Goal: Task Accomplishment & Management: Manage account settings

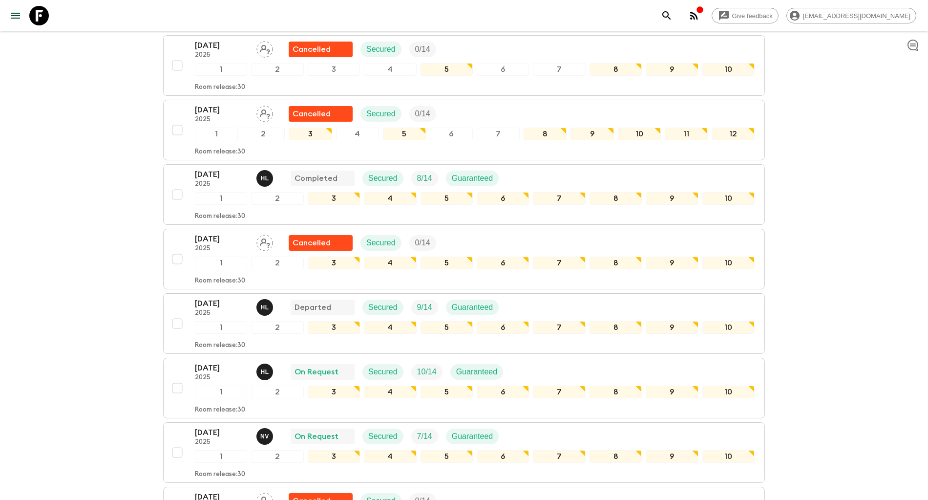
scroll to position [440, 0]
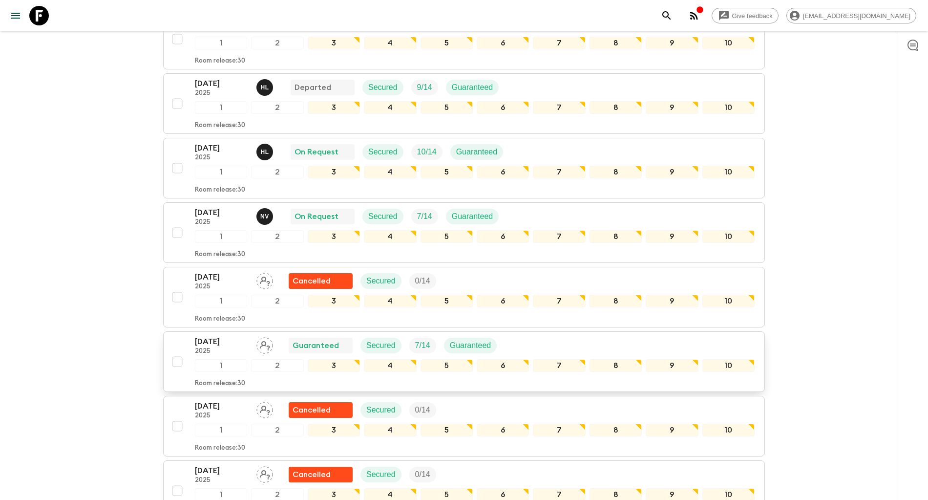
click at [216, 342] on p "[DATE]" at bounding box center [222, 342] width 54 height 12
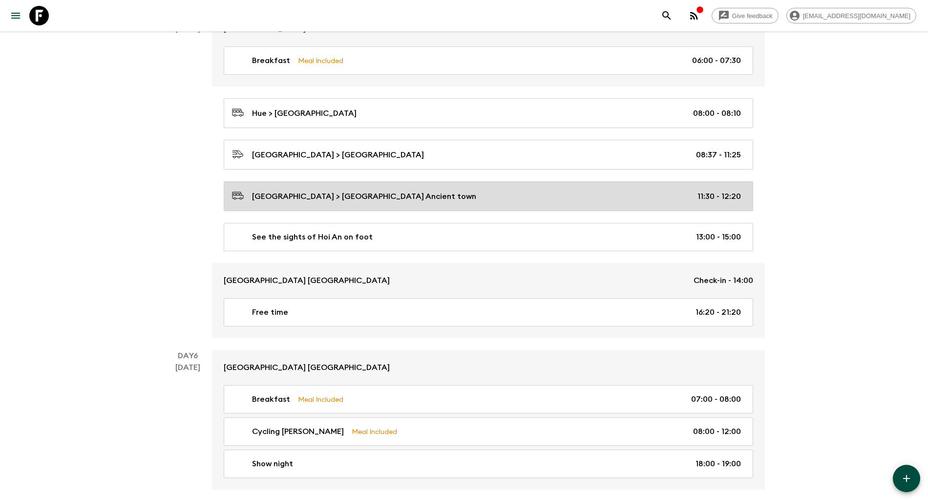
scroll to position [1685, 0]
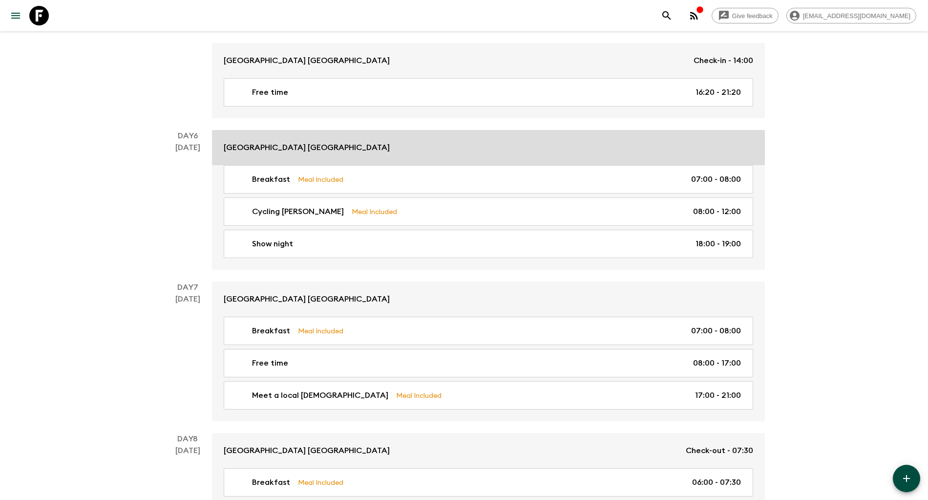
click at [331, 148] on p "[GEOGRAPHIC_DATA] [GEOGRAPHIC_DATA]" at bounding box center [307, 148] width 166 height 12
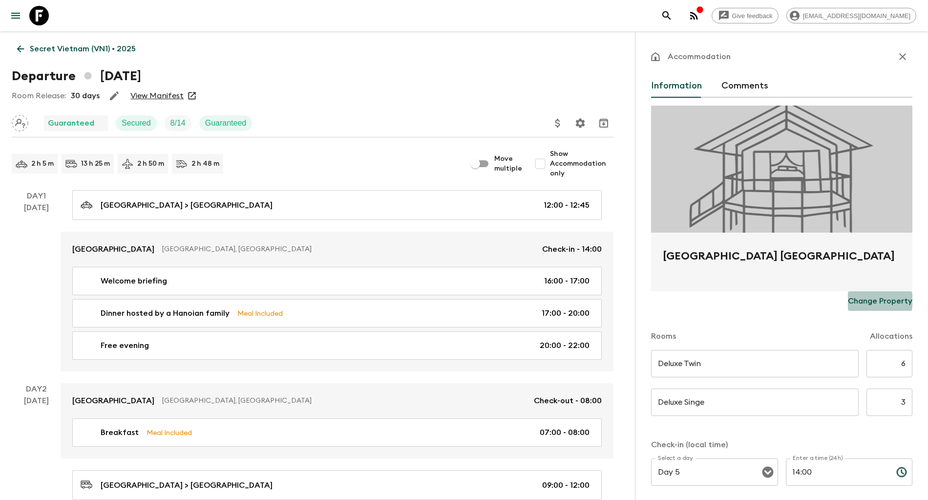
click at [859, 299] on p "Change Property" at bounding box center [880, 301] width 64 height 12
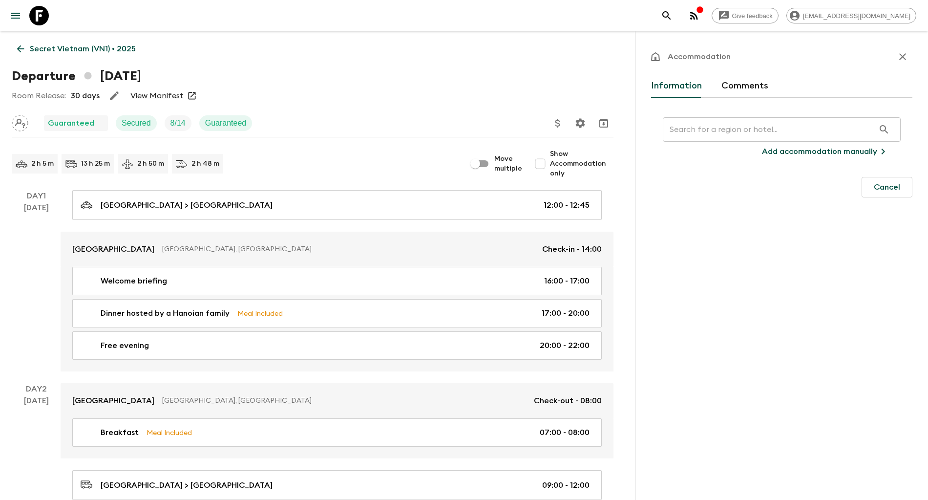
drag, startPoint x: 834, startPoint y: 147, endPoint x: 753, endPoint y: 149, distance: 81.6
click at [753, 149] on button "Add accommodation manually" at bounding box center [825, 152] width 150 height 20
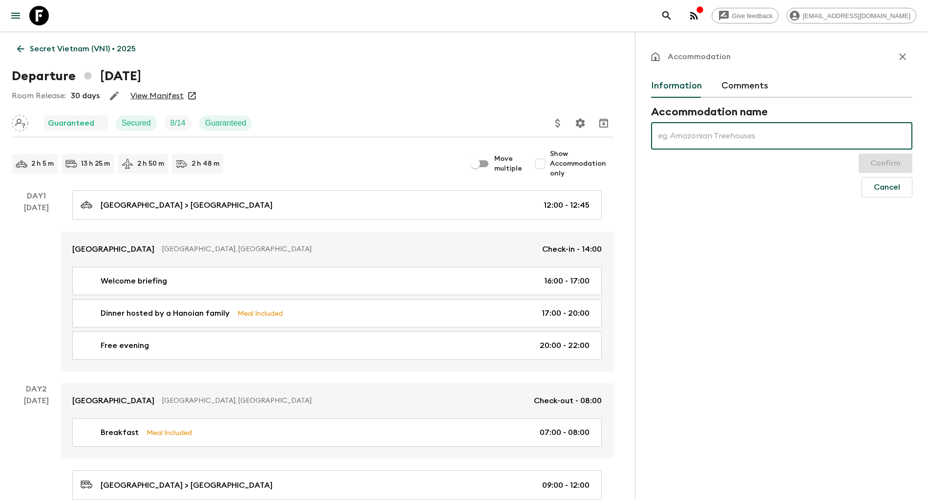
click at [720, 138] on input "text" at bounding box center [781, 135] width 261 height 27
type input "l"
click at [902, 53] on icon "button" at bounding box center [903, 57] width 12 height 12
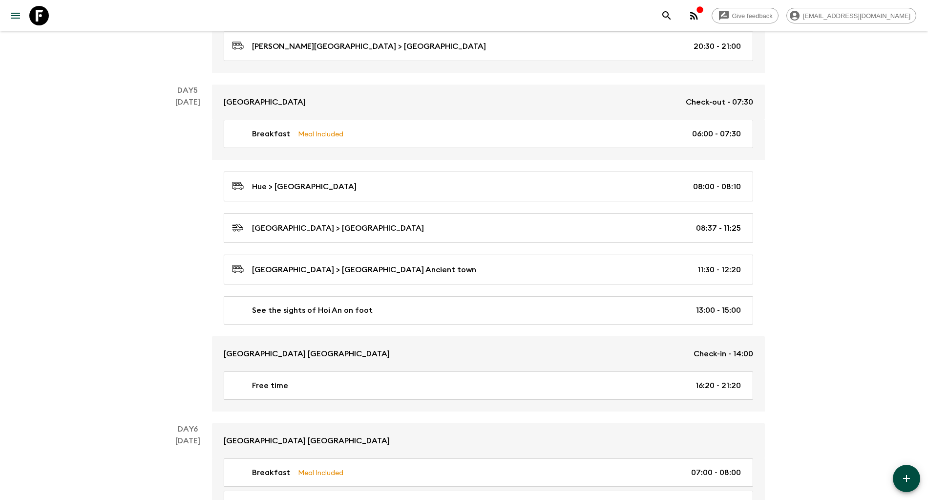
scroll to position [1612, 0]
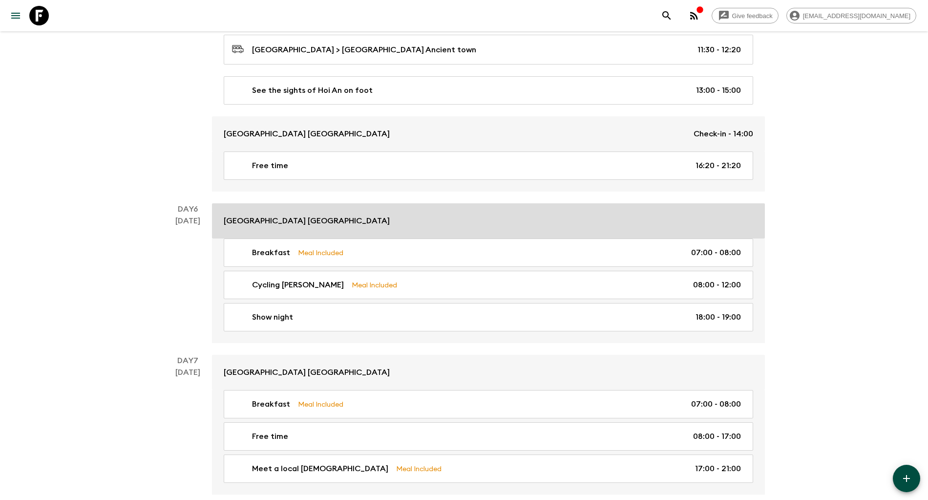
click at [241, 220] on p "[GEOGRAPHIC_DATA] [GEOGRAPHIC_DATA]" at bounding box center [307, 221] width 166 height 12
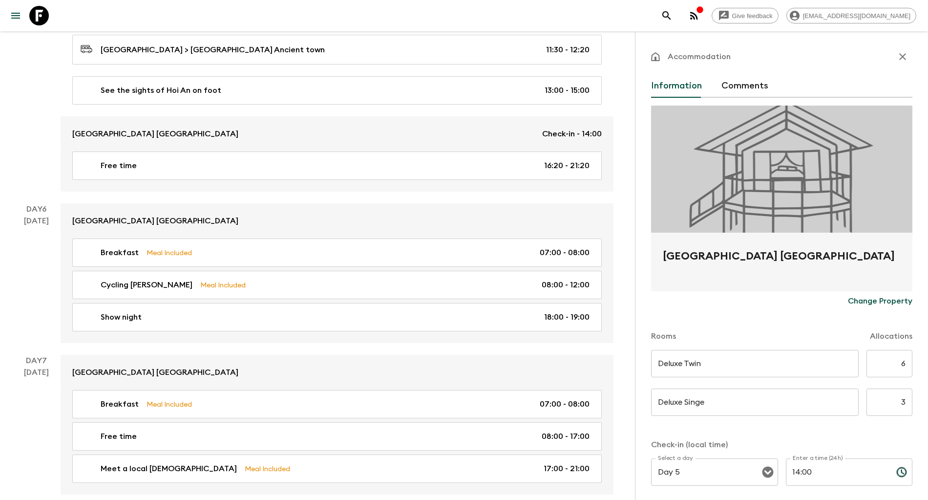
click at [854, 297] on p "Change Property" at bounding box center [880, 301] width 64 height 12
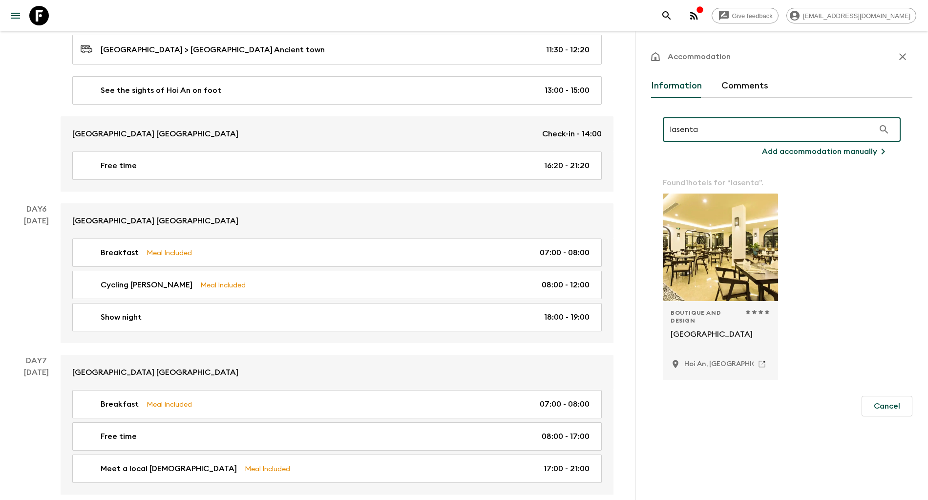
type input "lasenta"
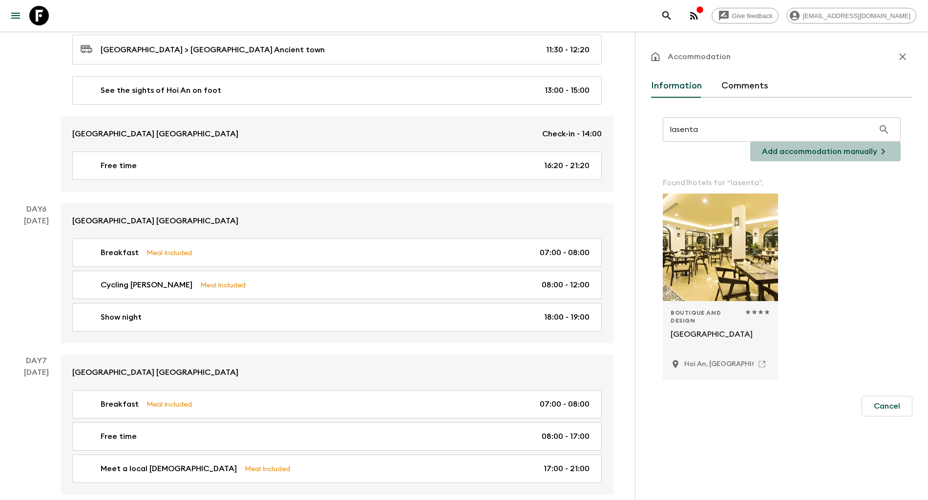
click at [837, 149] on p "Add accommodation manually" at bounding box center [819, 152] width 115 height 12
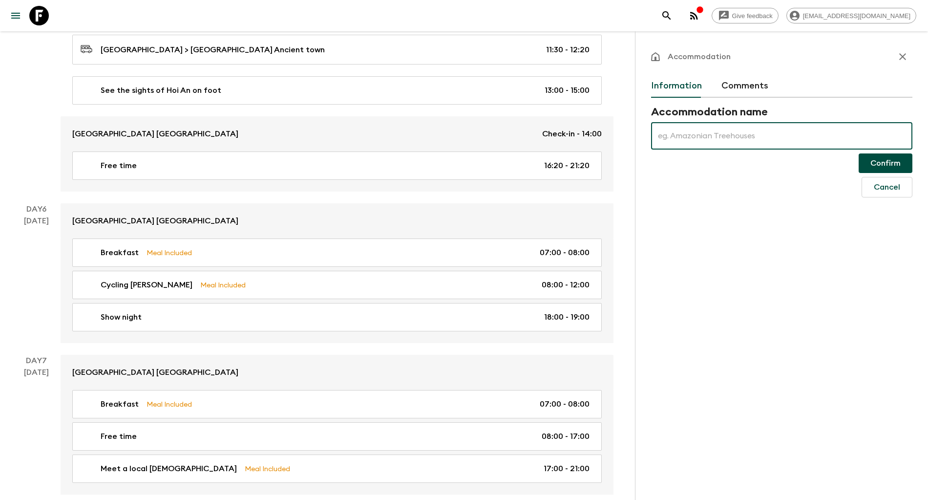
click at [830, 129] on input "text" at bounding box center [781, 135] width 261 height 27
paste input "[GEOGRAPHIC_DATA]"
type input "[GEOGRAPHIC_DATA]"
click at [881, 157] on button "Confirm" at bounding box center [886, 163] width 54 height 20
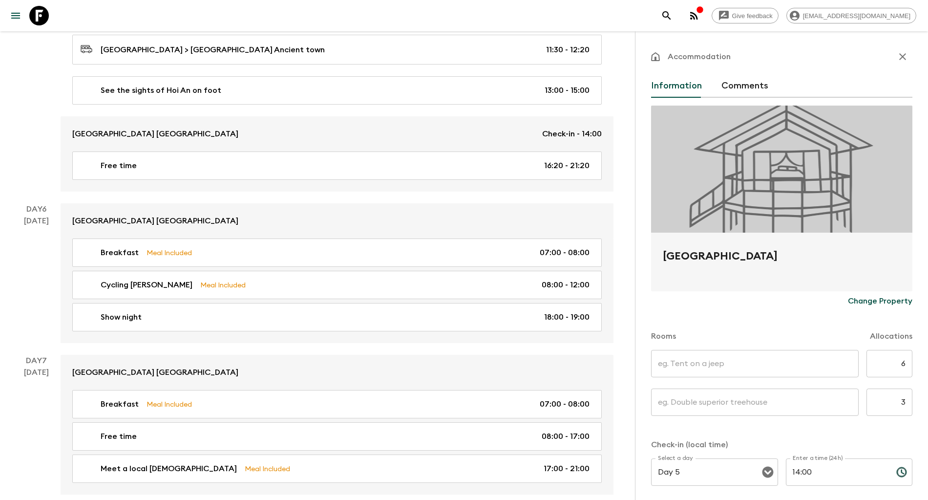
scroll to position [73, 0]
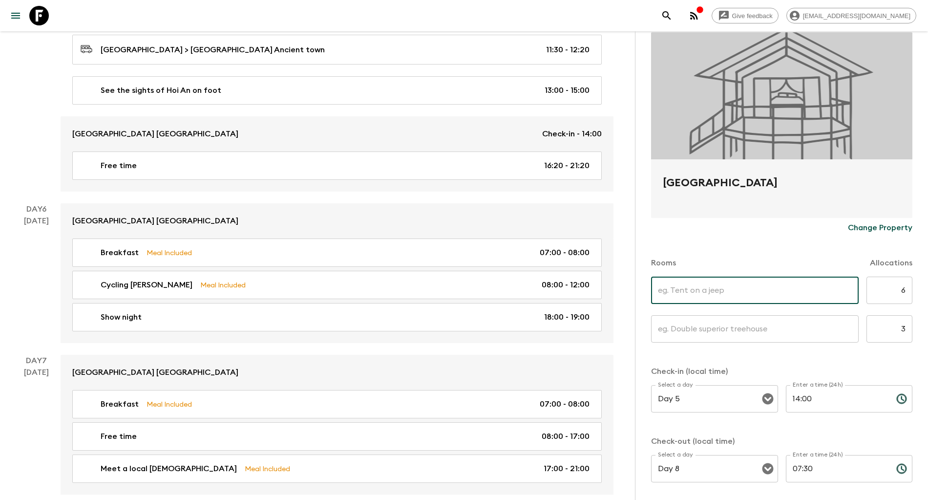
click at [733, 297] on input "text" at bounding box center [755, 289] width 208 height 27
type input "Deluxe Twin"
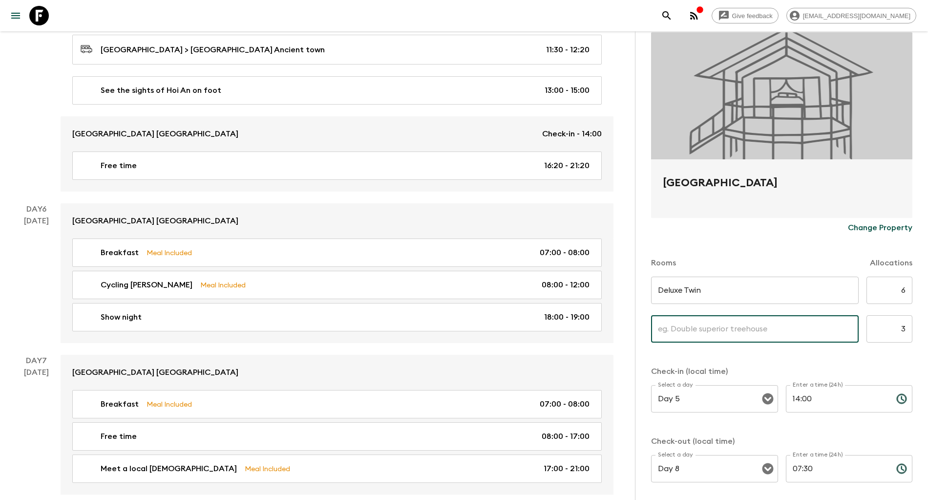
click at [720, 329] on input "text" at bounding box center [755, 328] width 208 height 27
type input "Deluxe Singe"
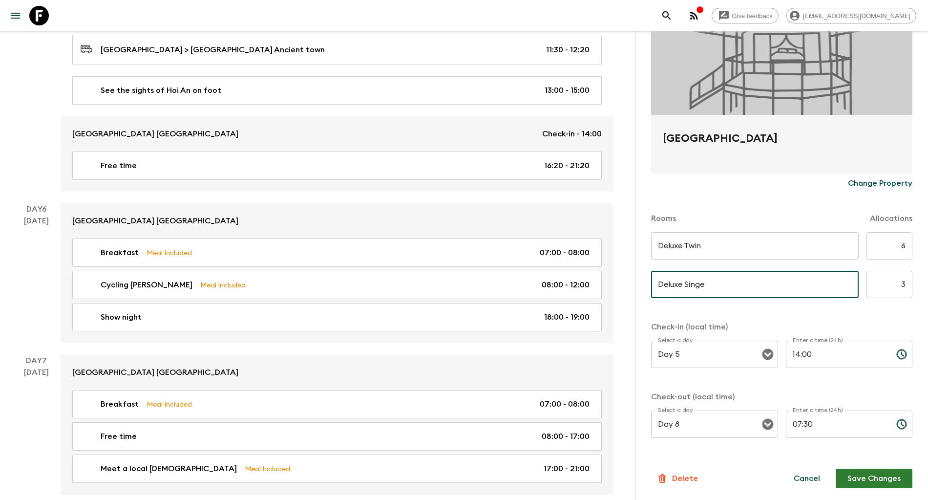
click at [845, 476] on button "Save Changes" at bounding box center [874, 478] width 77 height 20
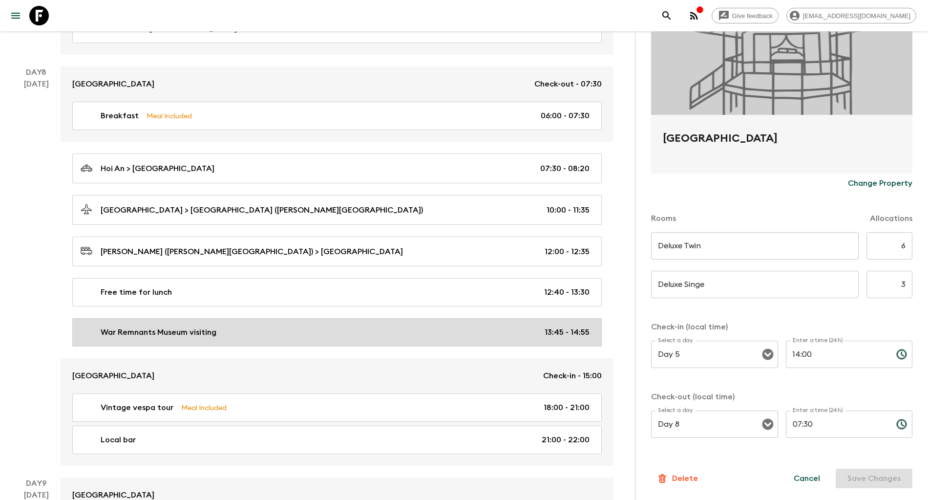
scroll to position [1758, 0]
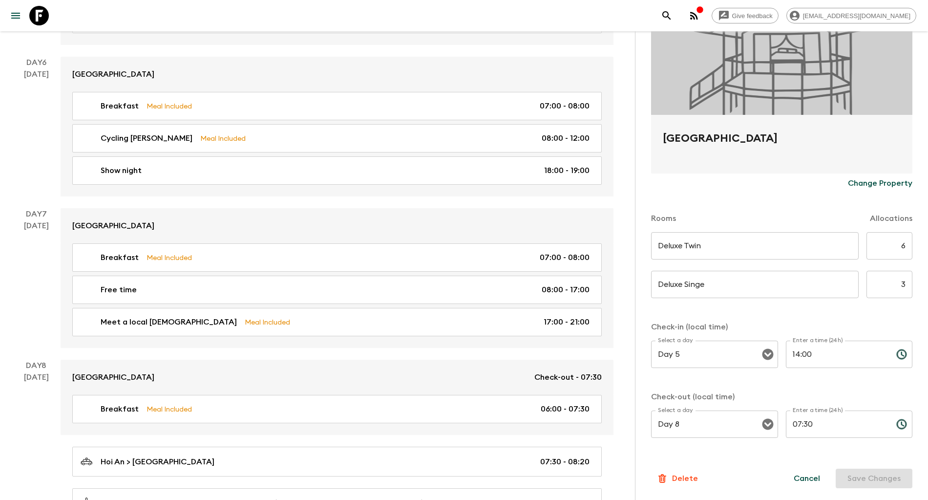
scroll to position [1612, 0]
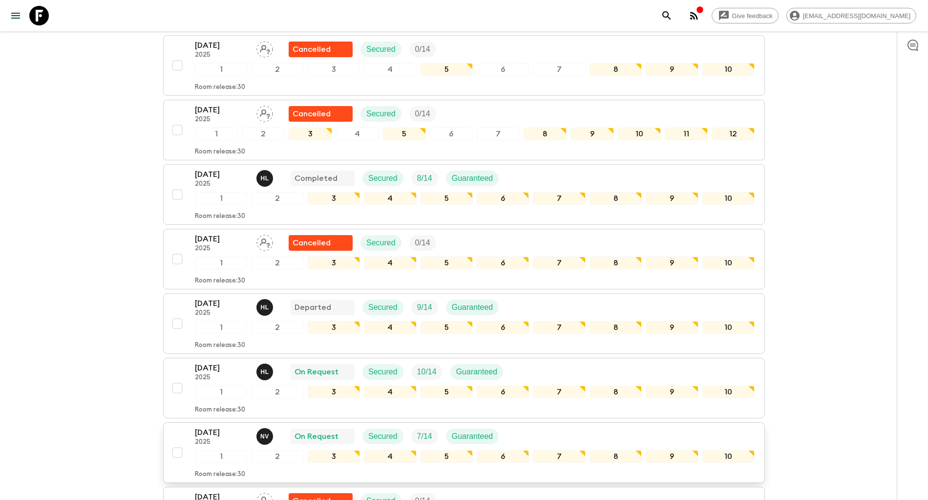
scroll to position [440, 0]
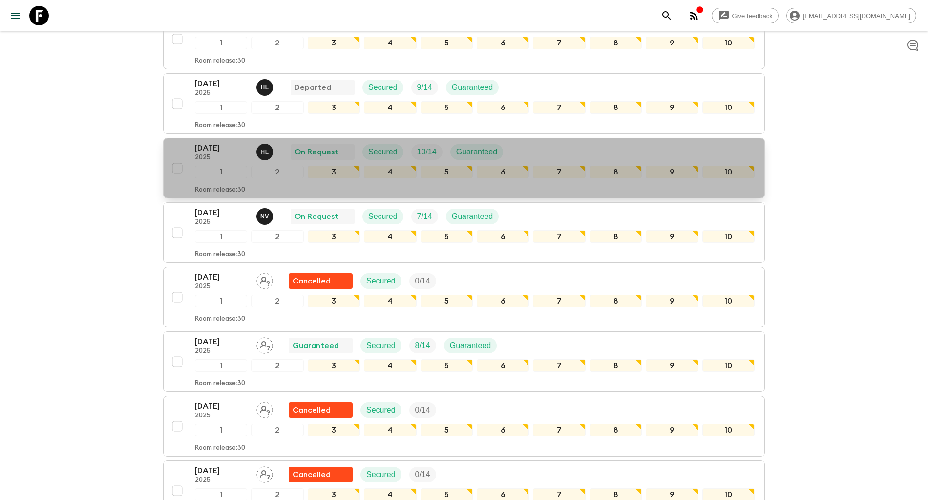
click at [212, 154] on p "2025" at bounding box center [222, 158] width 54 height 8
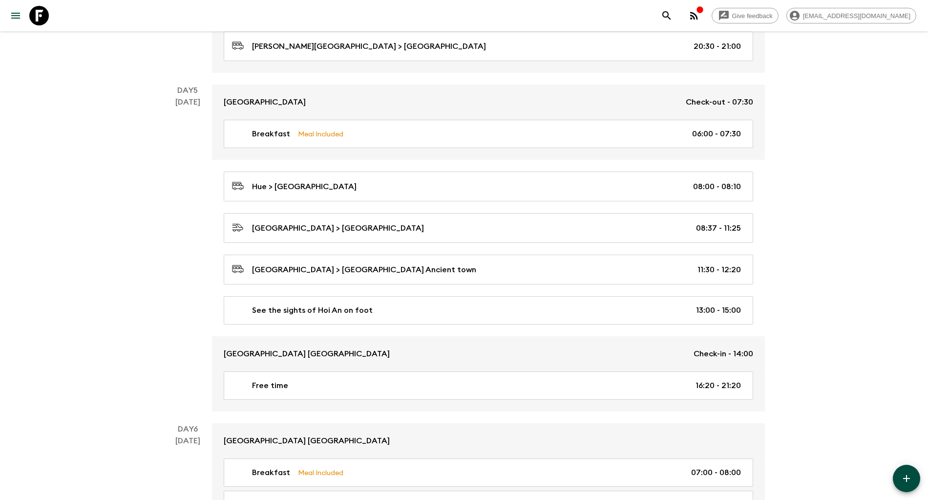
scroll to position [1612, 0]
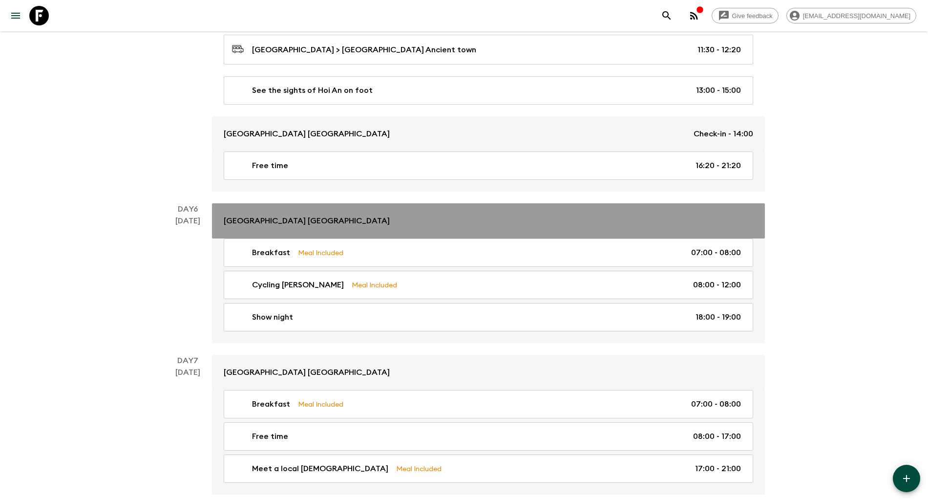
click at [308, 227] on link "[GEOGRAPHIC_DATA] [GEOGRAPHIC_DATA]" at bounding box center [488, 220] width 553 height 35
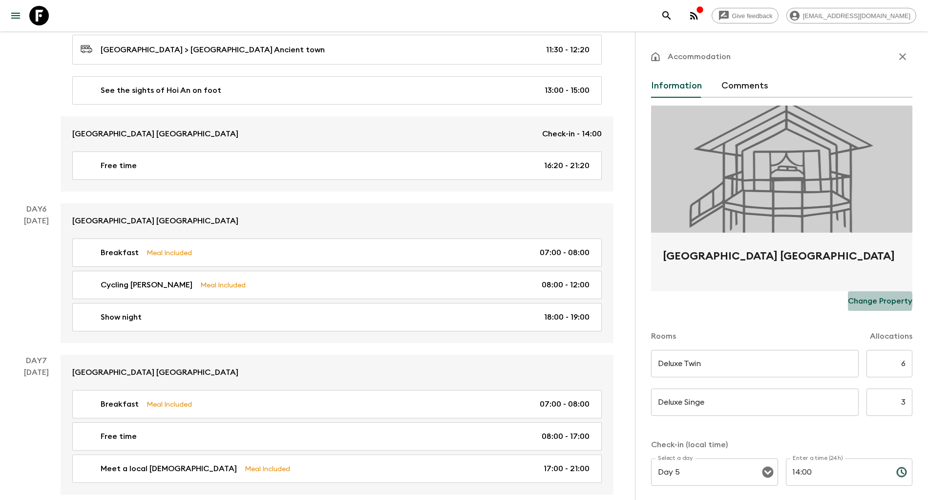
click at [861, 300] on p "Change Property" at bounding box center [880, 301] width 64 height 12
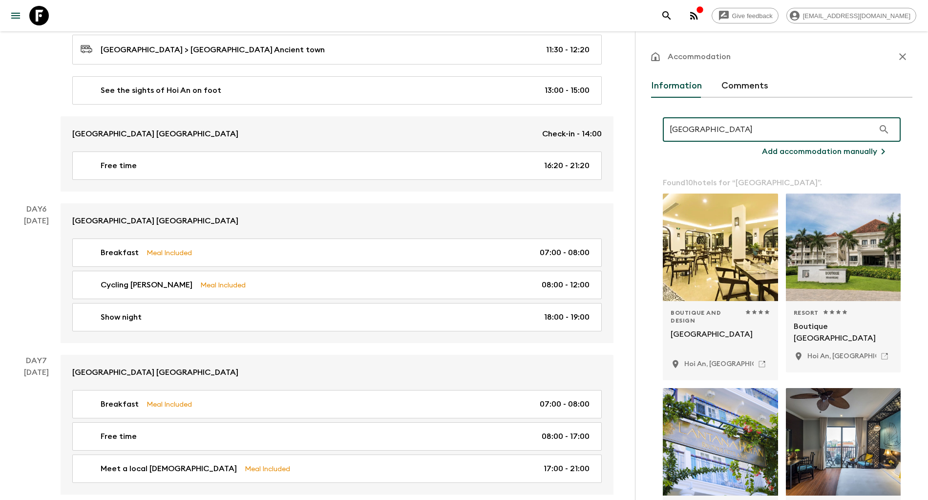
type input "[GEOGRAPHIC_DATA]"
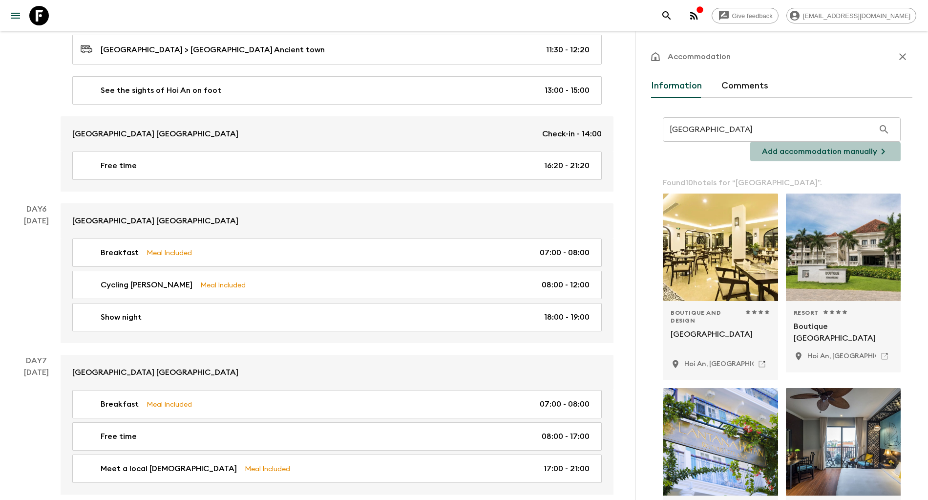
click at [800, 153] on p "Add accommodation manually" at bounding box center [819, 152] width 115 height 12
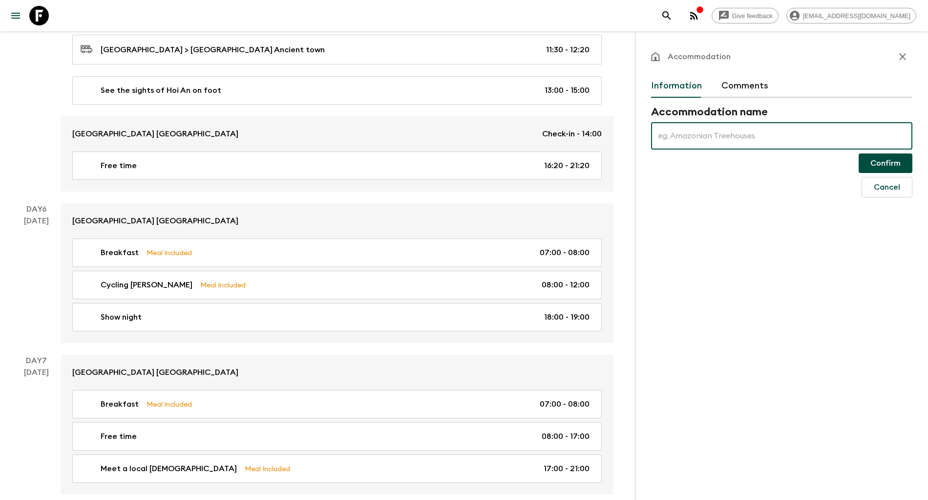
click at [765, 130] on input "text" at bounding box center [781, 135] width 261 height 27
paste input "[GEOGRAPHIC_DATA]"
type input "[GEOGRAPHIC_DATA]"
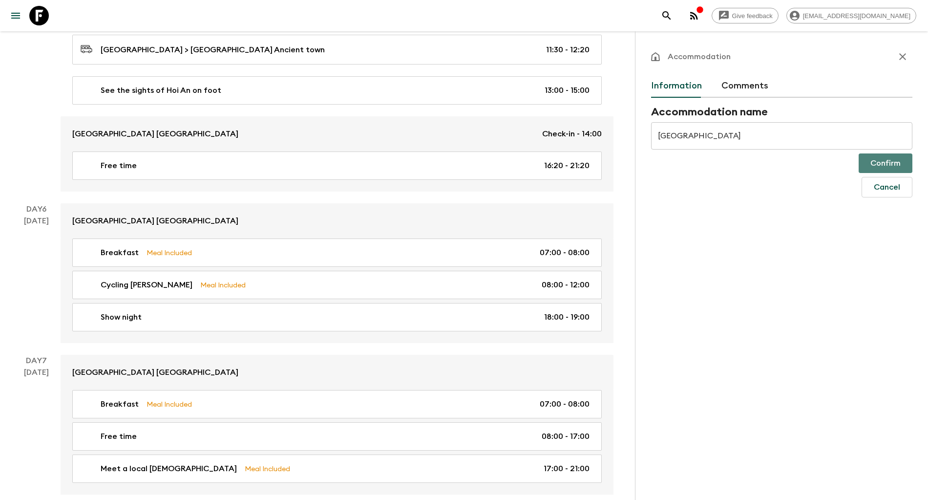
click at [878, 165] on button "Confirm" at bounding box center [886, 163] width 54 height 20
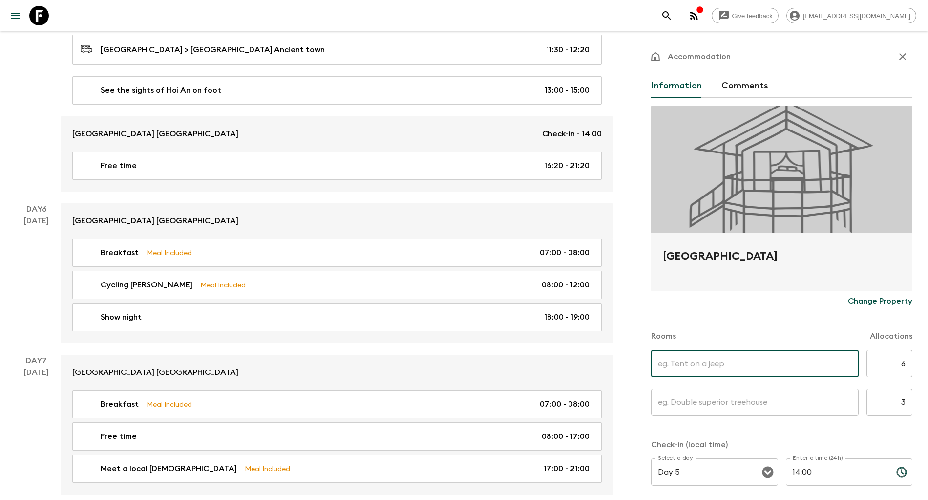
click at [727, 356] on input "text" at bounding box center [755, 363] width 208 height 27
type input "Deluxe Twin"
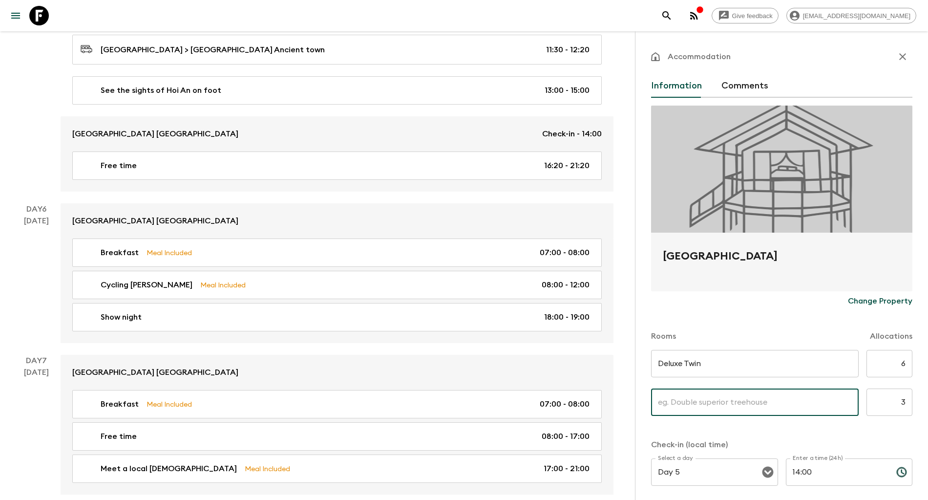
click at [709, 410] on input "text" at bounding box center [755, 401] width 208 height 27
type input "Deluxe Singe"
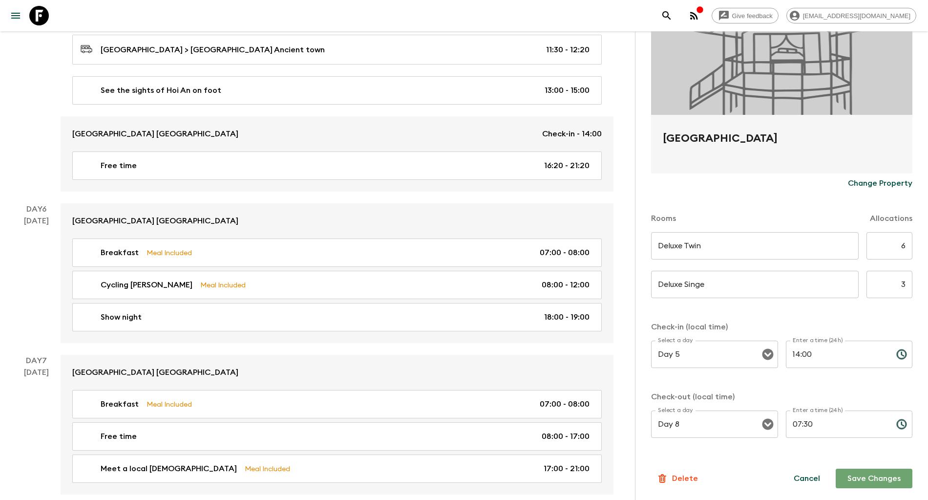
click at [871, 477] on button "Save Changes" at bounding box center [874, 478] width 77 height 20
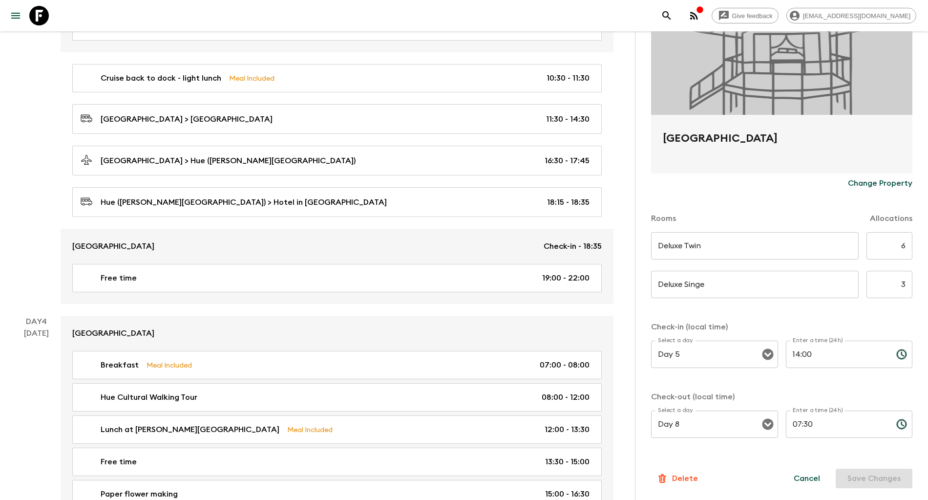
scroll to position [806, 0]
